Goal: Task Accomplishment & Management: Use online tool/utility

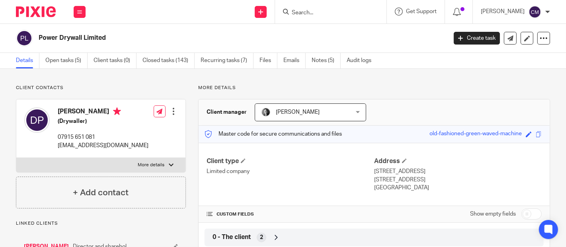
click at [326, 17] on div at bounding box center [331, 12] width 112 height 24
click at [318, 12] on input "Search" at bounding box center [327, 13] width 72 height 7
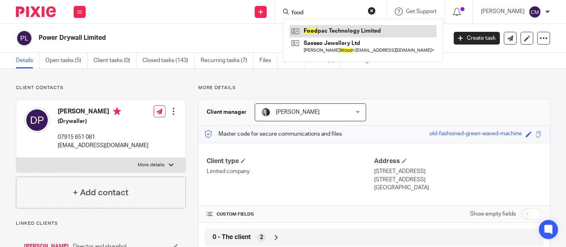
type input "food"
click at [334, 29] on link at bounding box center [363, 31] width 147 height 12
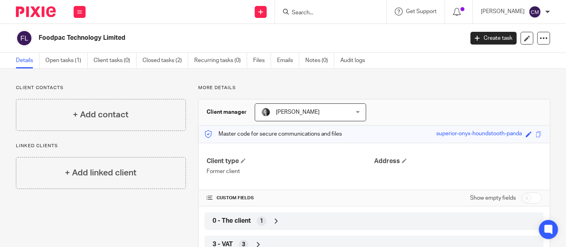
click at [291, 64] on link "Emails" at bounding box center [288, 61] width 22 height 16
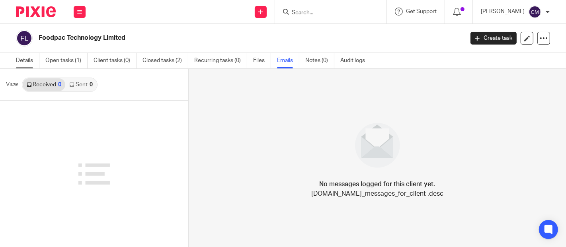
click at [28, 63] on link "Details" at bounding box center [28, 61] width 24 height 16
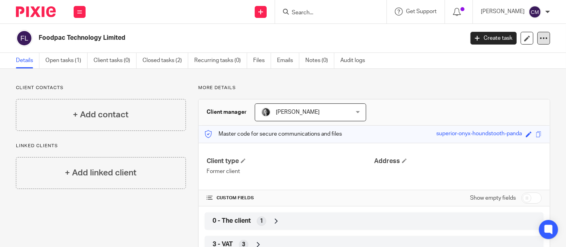
click at [541, 43] on div at bounding box center [544, 38] width 13 height 13
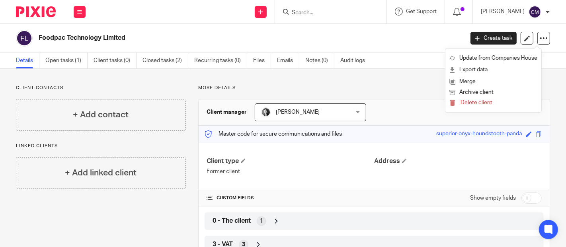
click at [322, 36] on h2 "Foodpac Technology Limited" at bounding box center [207, 38] width 336 height 8
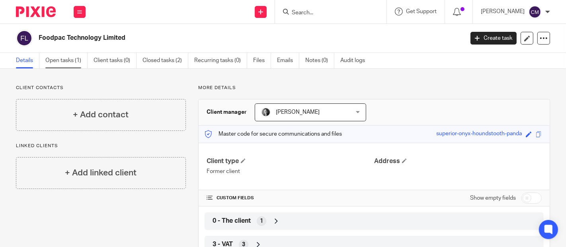
click at [71, 63] on link "Open tasks (1)" at bounding box center [66, 61] width 42 height 16
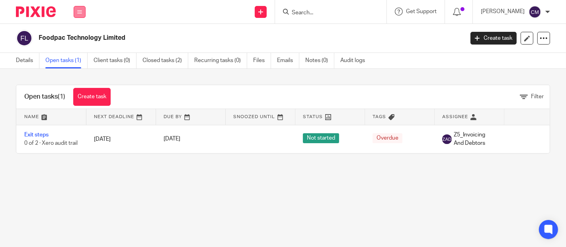
click at [82, 8] on button at bounding box center [80, 12] width 12 height 12
click at [79, 37] on link "Work" at bounding box center [75, 37] width 13 height 6
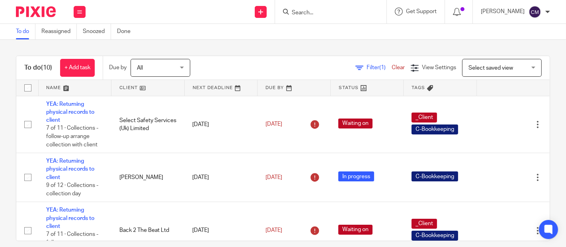
click at [330, 10] on input "Search" at bounding box center [327, 13] width 72 height 7
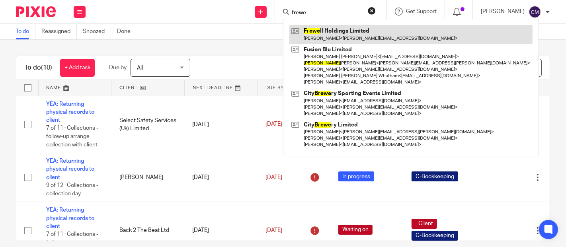
type input "frewe"
click at [340, 28] on link at bounding box center [411, 34] width 243 height 18
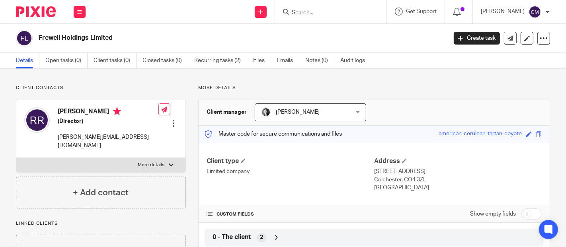
scroll to position [88, 0]
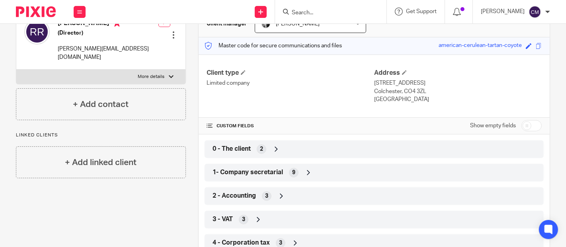
click at [230, 172] on span "1- Company secretarial" at bounding box center [248, 172] width 71 height 8
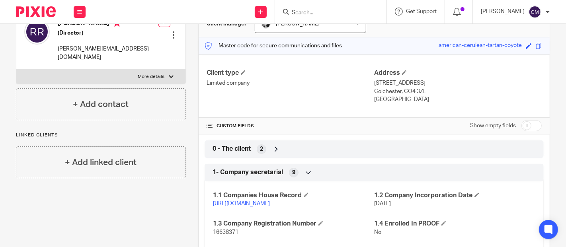
scroll to position [177, 0]
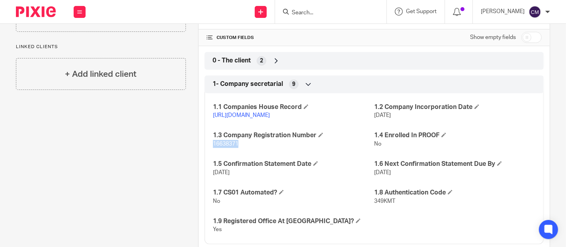
drag, startPoint x: 242, startPoint y: 157, endPoint x: 210, endPoint y: 153, distance: 32.9
click at [210, 153] on div "1.1 Companies House Record [URL][DOMAIN_NAME] 1.2 Company Incorporation Date [D…" at bounding box center [374, 165] width 339 height 157
copy span "16638371"
drag, startPoint x: 397, startPoint y: 207, endPoint x: 369, endPoint y: 212, distance: 28.4
click at [369, 212] on div "1.1 Companies House Record [URL][DOMAIN_NAME] 1.2 Company Incorporation Date [D…" at bounding box center [374, 165] width 339 height 157
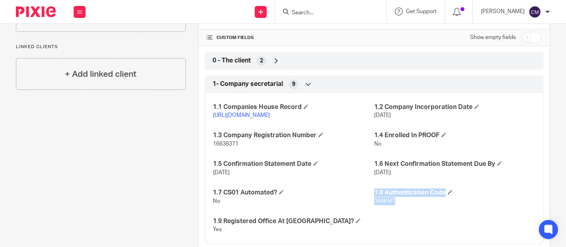
click at [374, 204] on span "349KMT" at bounding box center [384, 202] width 21 height 6
drag, startPoint x: 394, startPoint y: 211, endPoint x: 370, endPoint y: 213, distance: 24.3
click at [374, 206] on p "349KMT" at bounding box center [454, 202] width 161 height 8
copy span "349KMT"
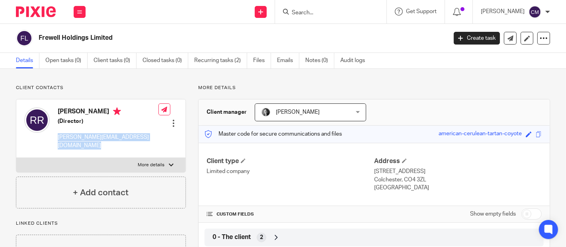
drag, startPoint x: 123, startPoint y: 143, endPoint x: 54, endPoint y: 136, distance: 69.7
click at [54, 136] on div "Robert Robinson (Director) robert.robinson225@gmail.com Edit contact Create cli…" at bounding box center [100, 129] width 169 height 59
copy div "robert.robinson225@gmail.com"
click at [217, 64] on link "Recurring tasks (2)" at bounding box center [220, 61] width 53 height 16
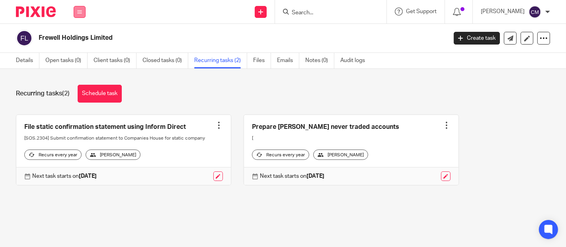
click at [82, 14] on button at bounding box center [80, 12] width 12 height 12
click at [79, 72] on link "Team" at bounding box center [75, 72] width 13 height 6
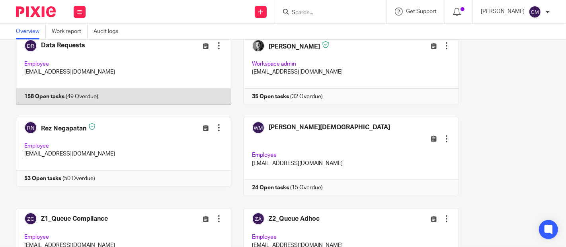
scroll to position [177, 0]
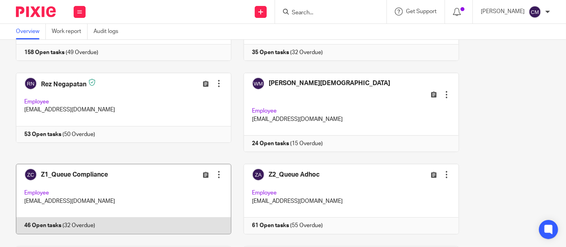
click at [131, 172] on link at bounding box center [118, 199] width 228 height 70
